Goal: Navigation & Orientation: Understand site structure

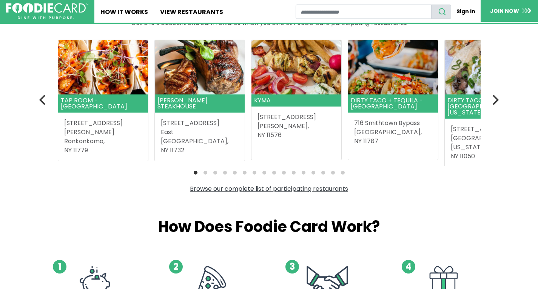
scroll to position [200, 0]
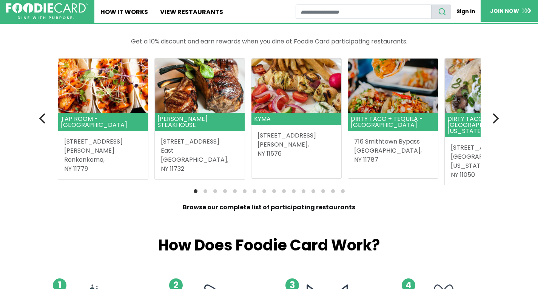
click at [309, 208] on link "Browse our complete list of participating restaurants" at bounding box center [269, 207] width 173 height 9
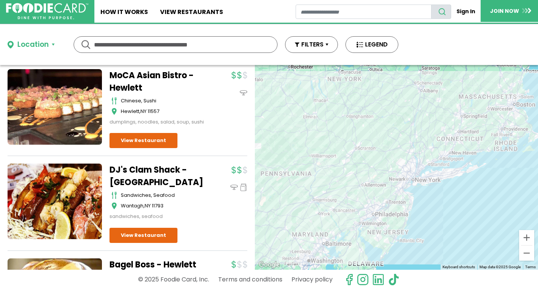
scroll to position [2176, 0]
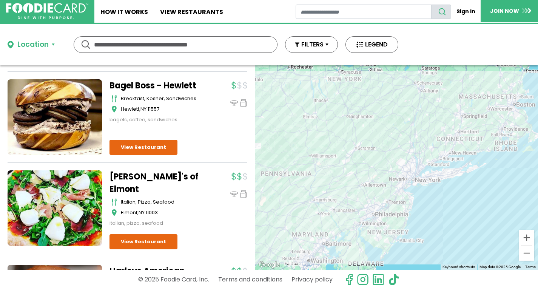
click at [385, 232] on div at bounding box center [396, 167] width 283 height 205
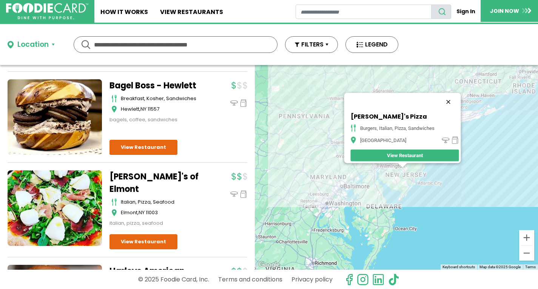
click at [452, 97] on button "Close" at bounding box center [449, 102] width 18 height 18
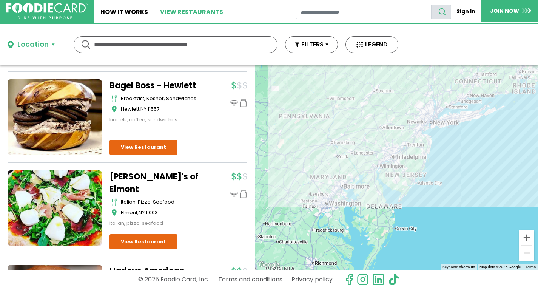
click at [198, 14] on link "View restaurants" at bounding box center [191, 11] width 75 height 23
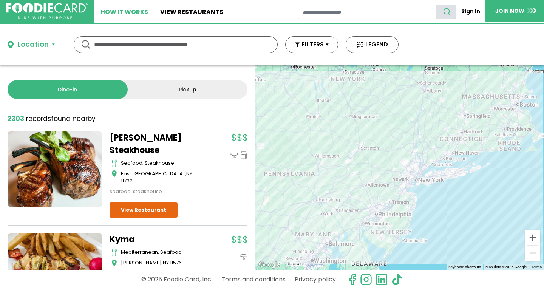
click at [124, 11] on link "How It Works" at bounding box center [124, 11] width 60 height 23
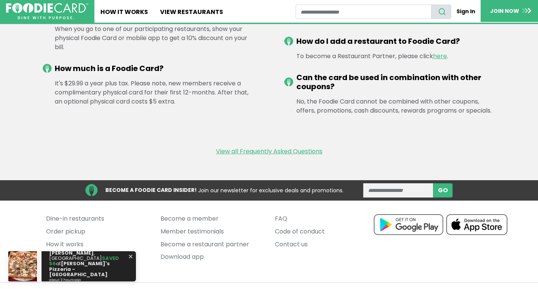
scroll to position [1068, 0]
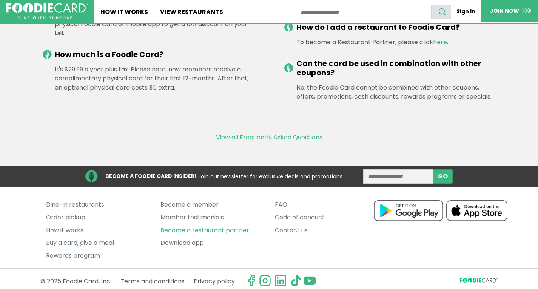
click at [199, 226] on link "Become a restaurant partner" at bounding box center [211, 230] width 103 height 13
